Goal: Navigation & Orientation: Find specific page/section

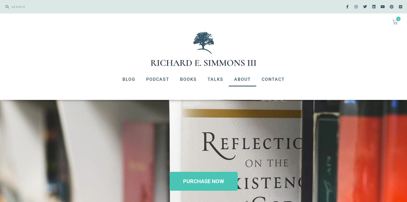
click at [245, 79] on link "About" at bounding box center [242, 79] width 27 height 14
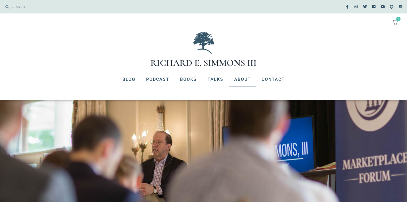
click at [159, 154] on div at bounding box center [203, 181] width 407 height 163
click at [127, 79] on link "Blog" at bounding box center [129, 79] width 24 height 14
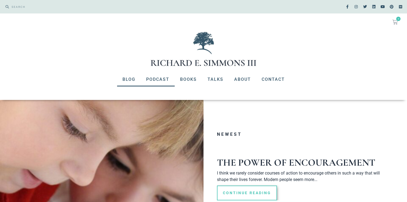
click at [155, 79] on link "Podcast" at bounding box center [158, 79] width 34 height 14
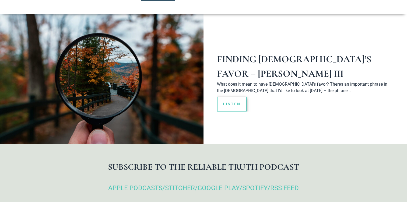
scroll to position [98, 0]
